Goal: Task Accomplishment & Management: Manage account settings

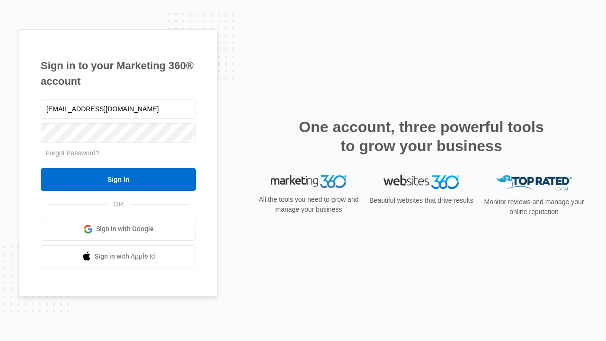
type input "[EMAIL_ADDRESS][DOMAIN_NAME]"
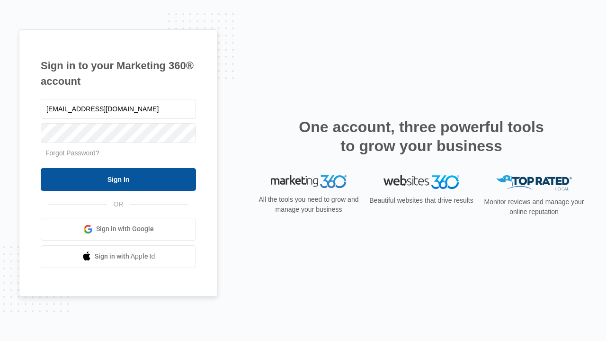
click at [118, 179] on input "Sign In" at bounding box center [118, 179] width 155 height 23
